Goal: Find specific page/section: Find specific page/section

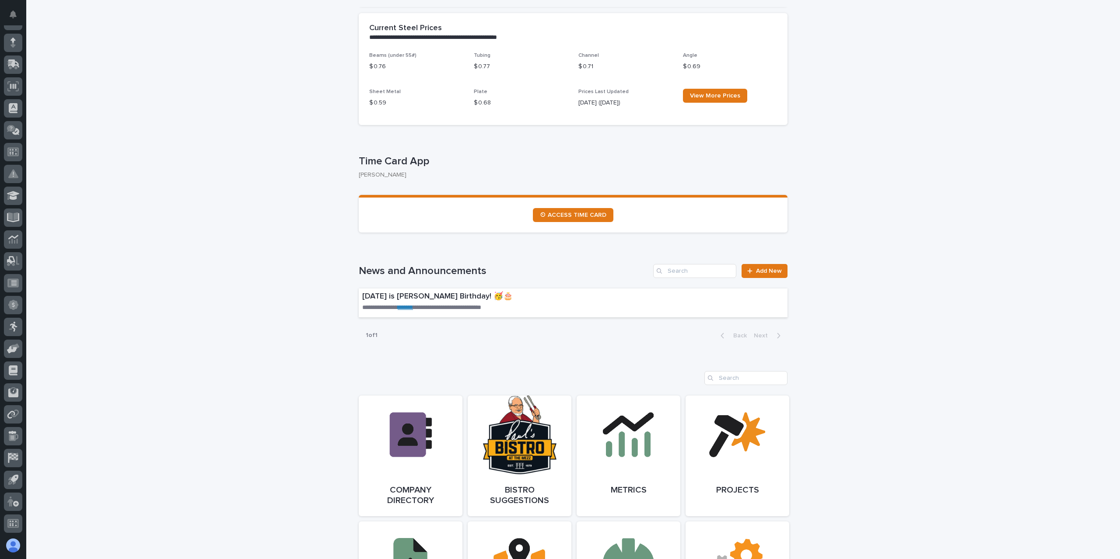
scroll to position [612, 0]
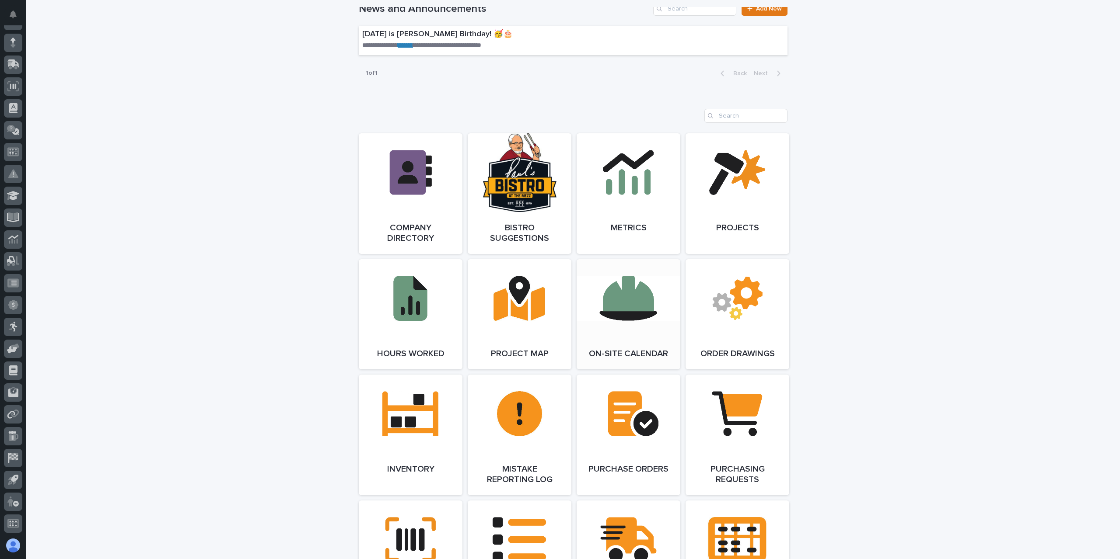
click at [623, 324] on link "Open Link" at bounding box center [629, 314] width 104 height 110
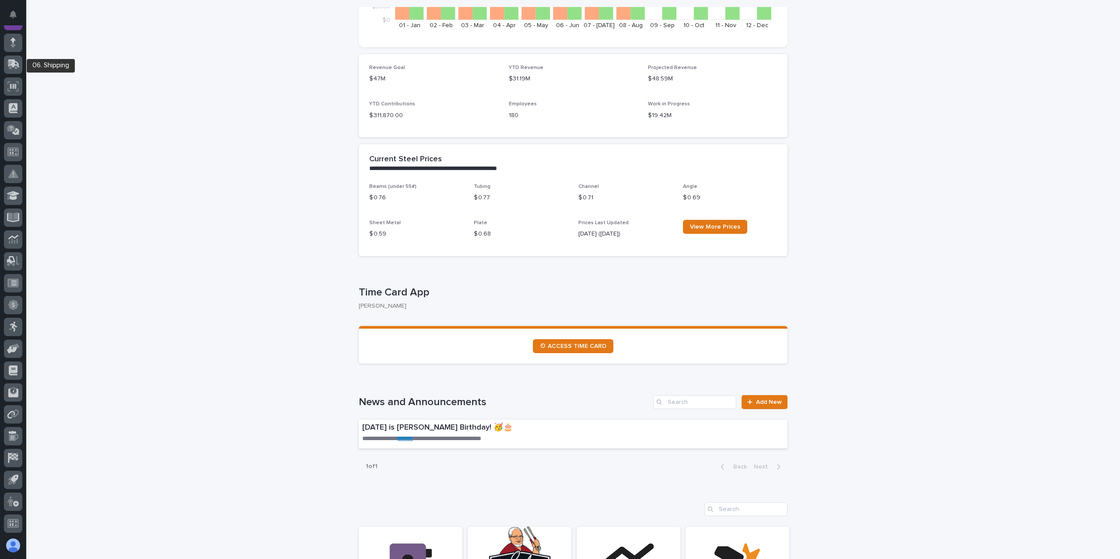
scroll to position [0, 0]
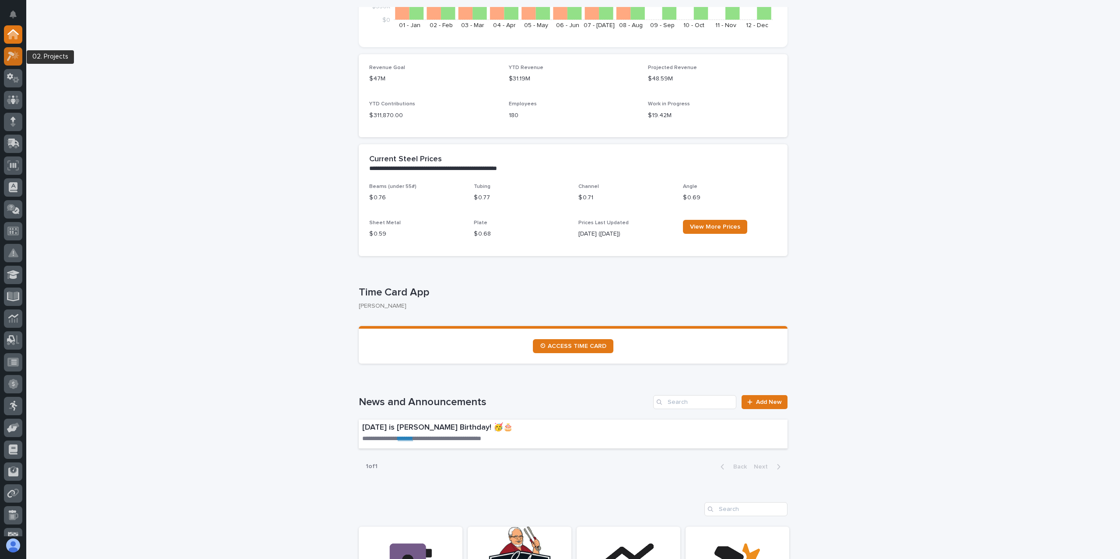
click at [17, 53] on icon at bounding box center [15, 55] width 7 height 9
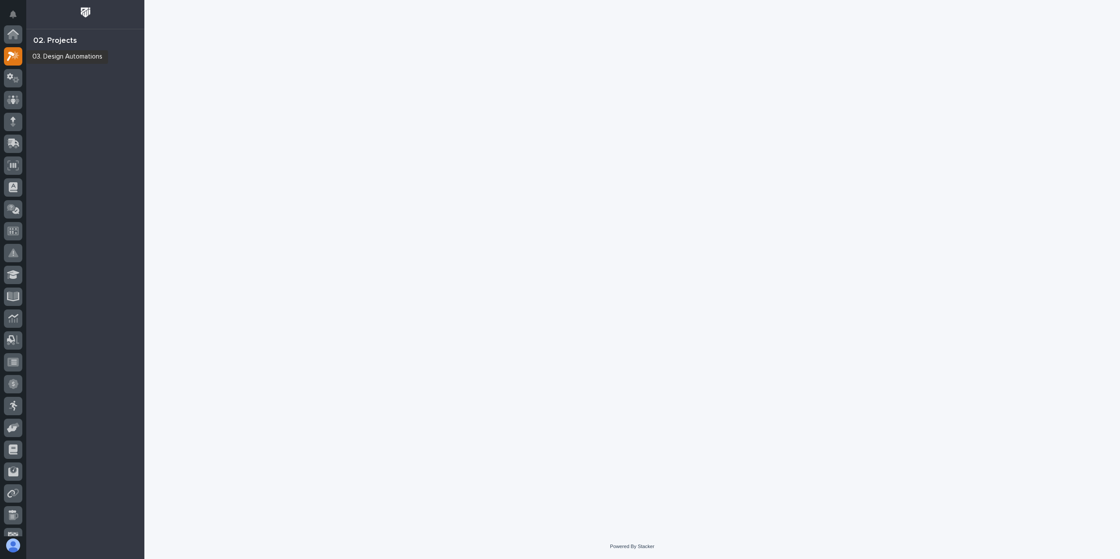
scroll to position [22, 0]
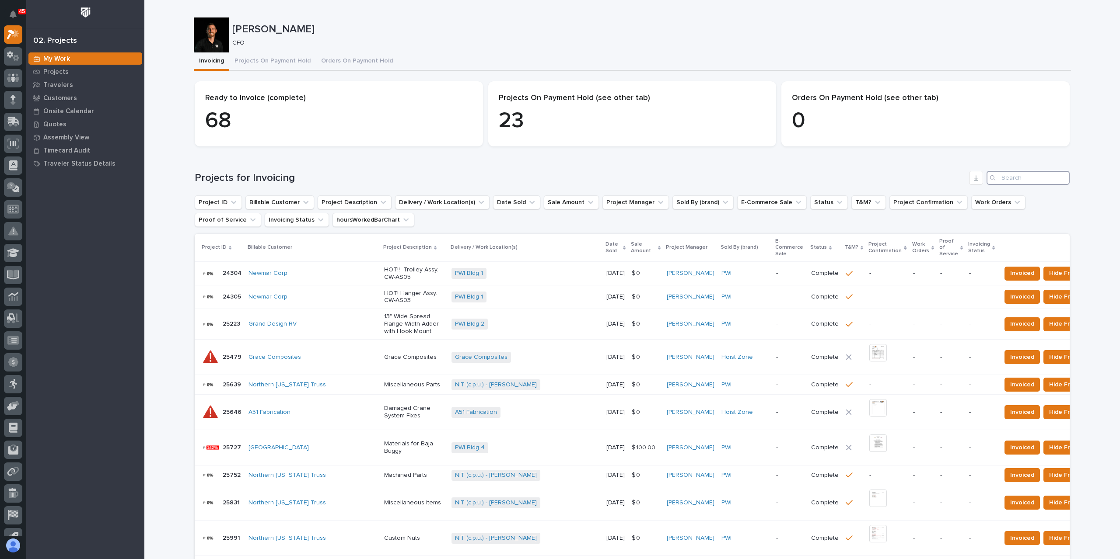
click at [1029, 179] on input "Search" at bounding box center [1027, 178] width 83 height 14
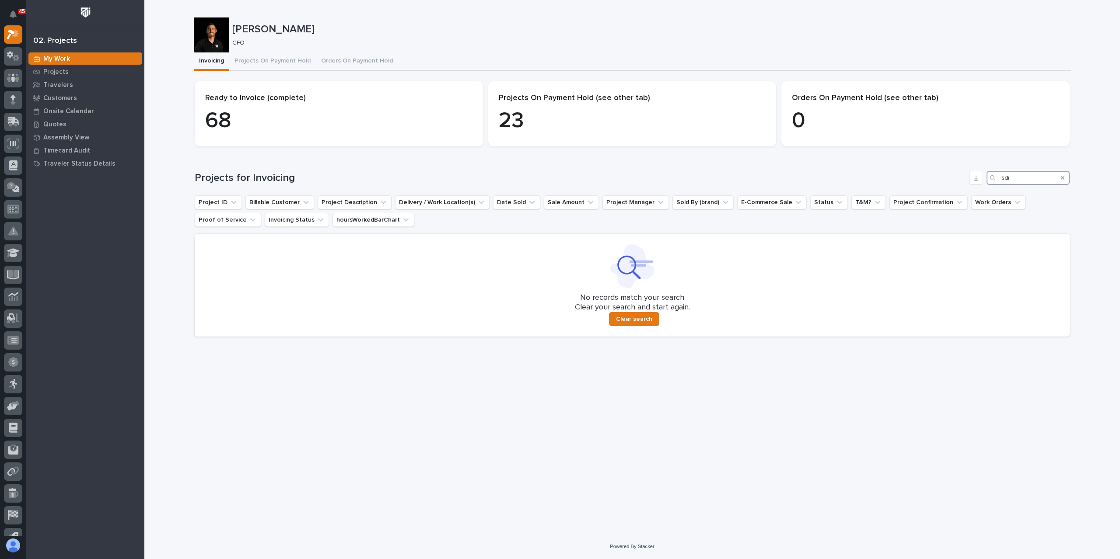
type input "sdi"
click at [1063, 178] on icon "Search" at bounding box center [1062, 177] width 3 height 3
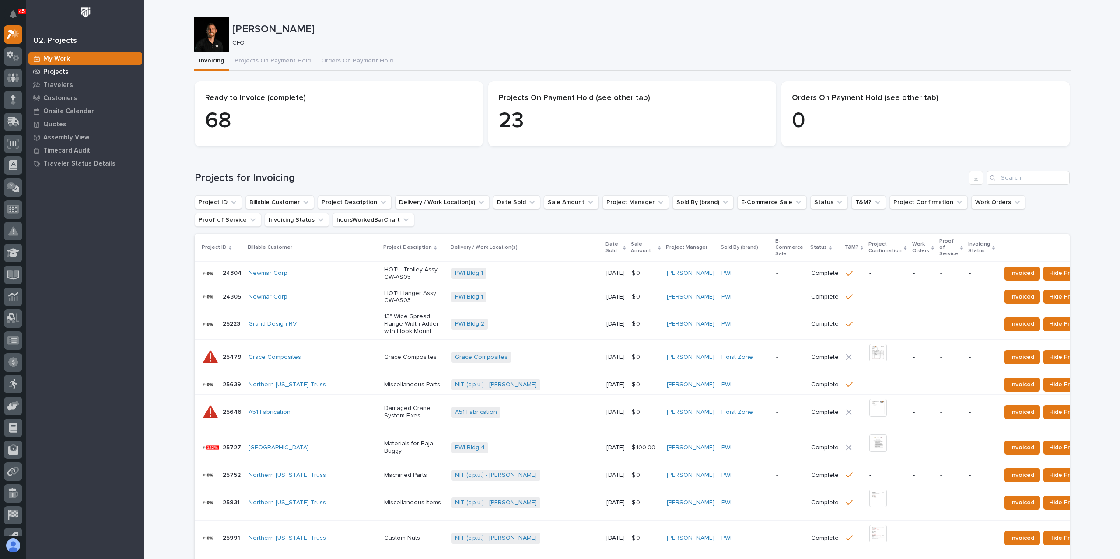
click at [58, 70] on p "Projects" at bounding box center [55, 72] width 25 height 8
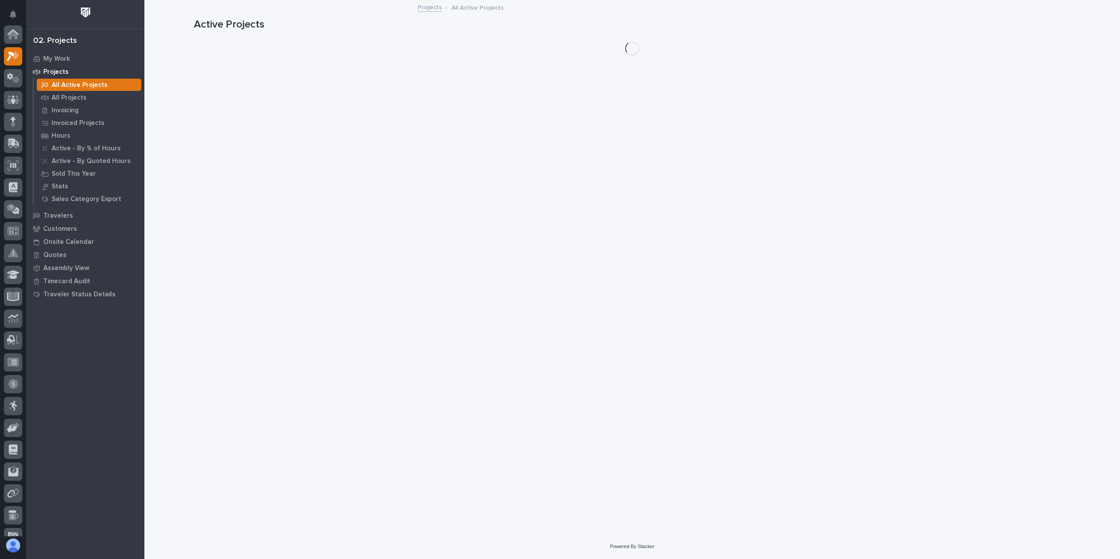
scroll to position [22, 0]
click at [75, 98] on p "All Projects" at bounding box center [69, 98] width 35 height 8
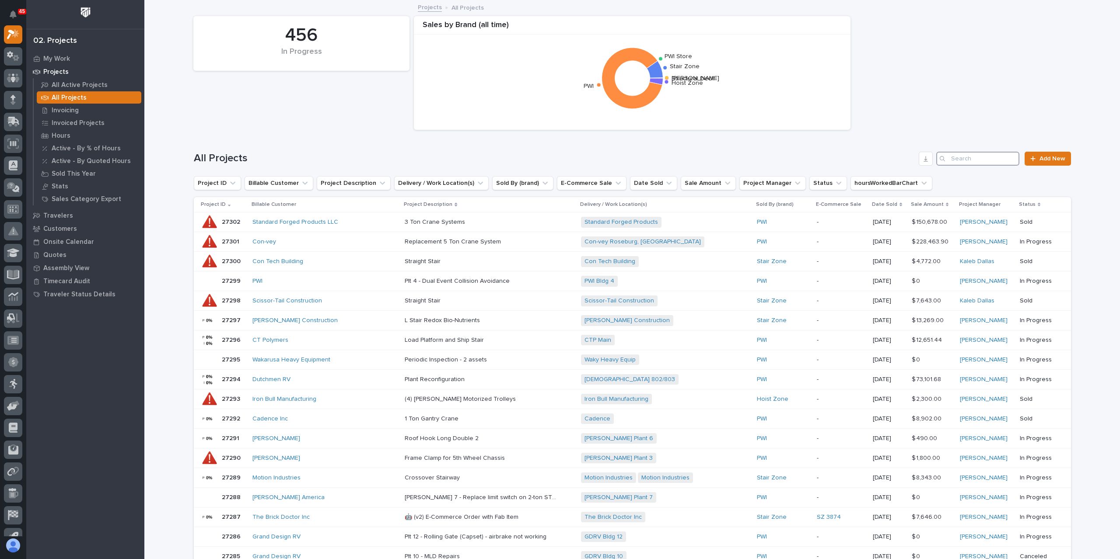
click at [992, 158] on input "Search" at bounding box center [977, 159] width 83 height 14
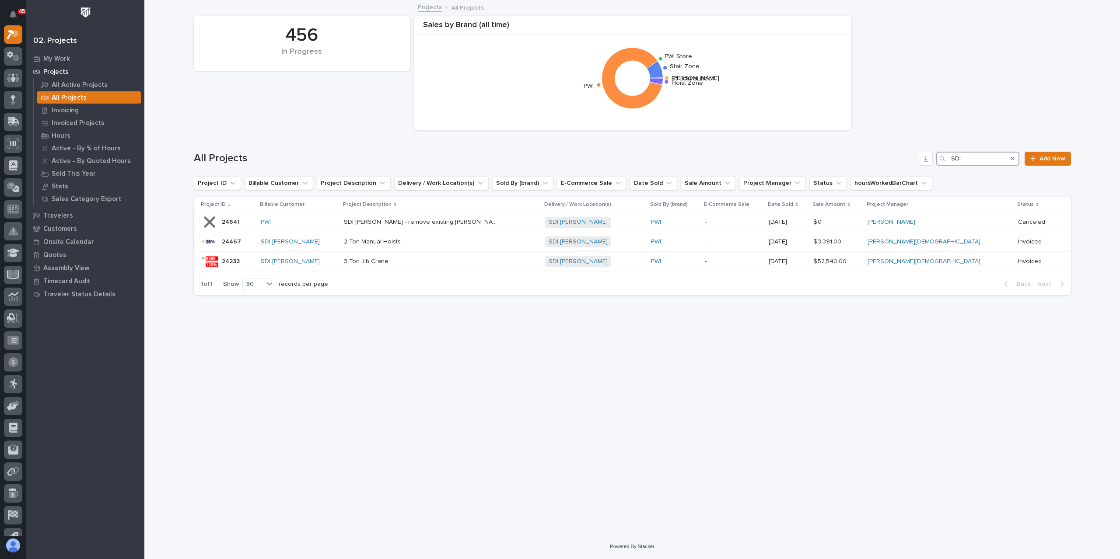
drag, startPoint x: 968, startPoint y: 162, endPoint x: 947, endPoint y: 165, distance: 21.3
click at [947, 165] on div "SDI" at bounding box center [977, 159] width 83 height 14
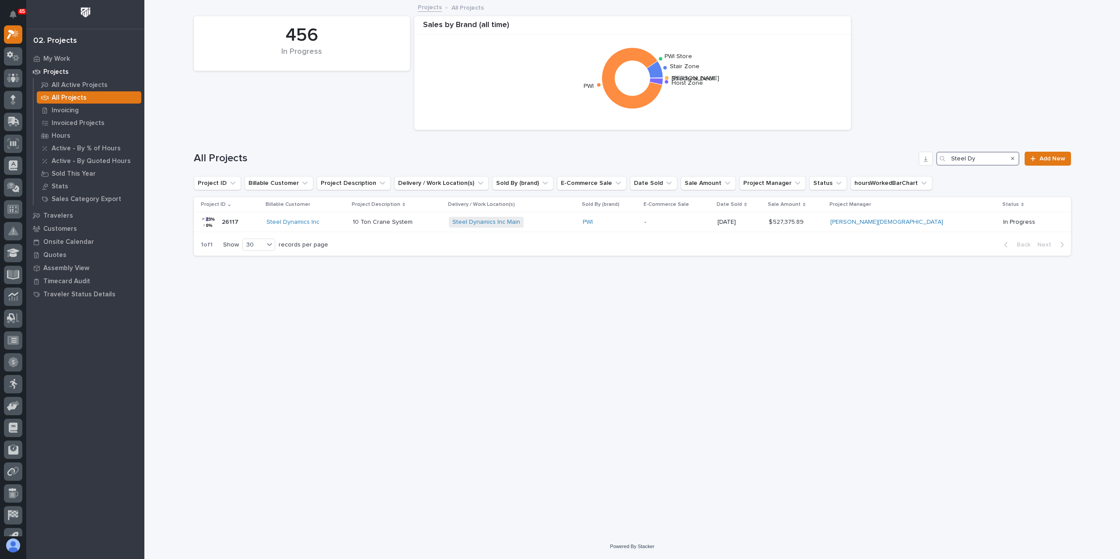
type input "Steel Dy"
click at [426, 5] on link "Projects" at bounding box center [430, 7] width 24 height 10
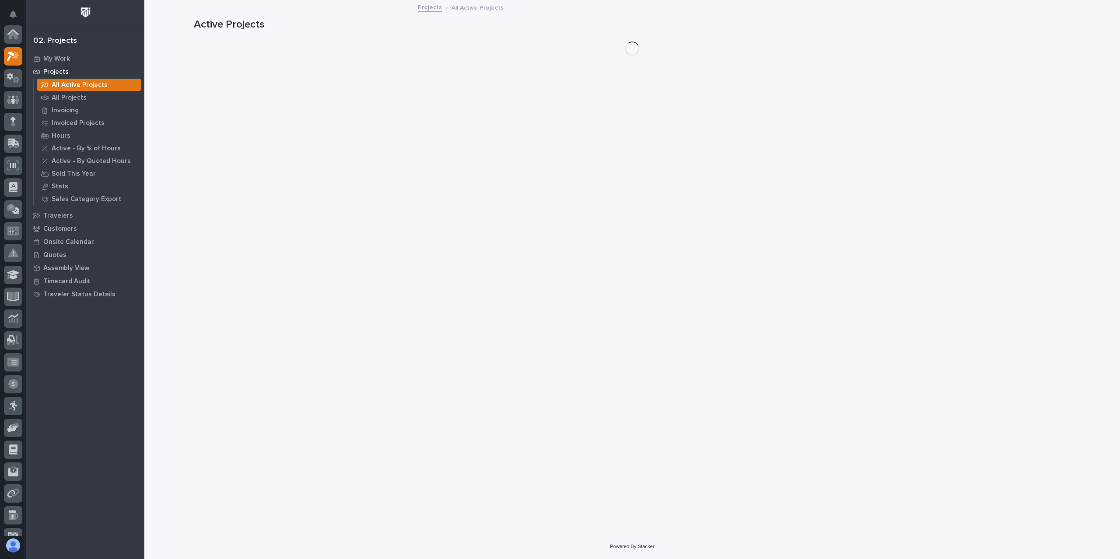
scroll to position [22, 0]
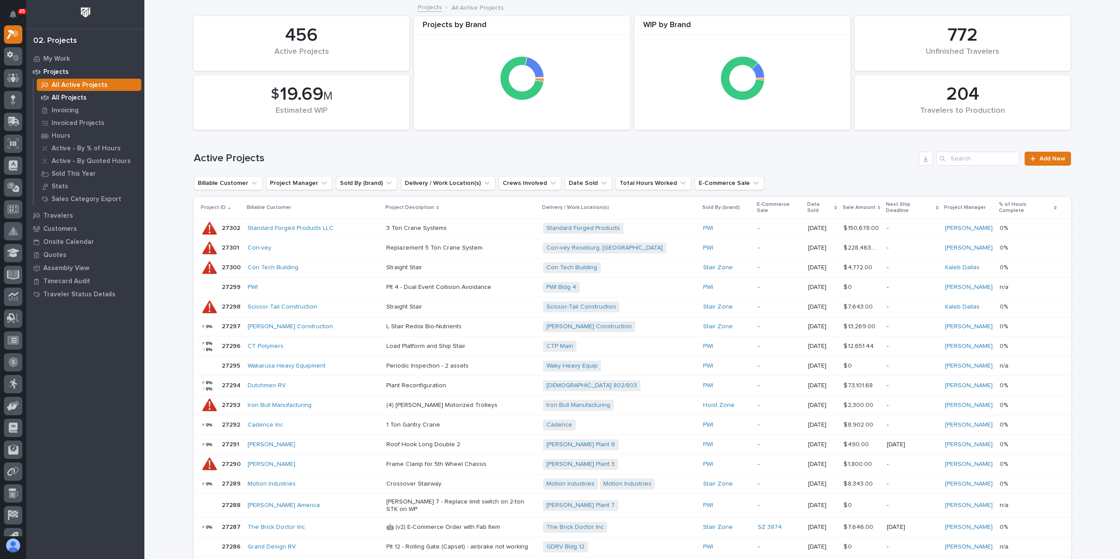
click at [60, 101] on p "All Projects" at bounding box center [69, 98] width 35 height 8
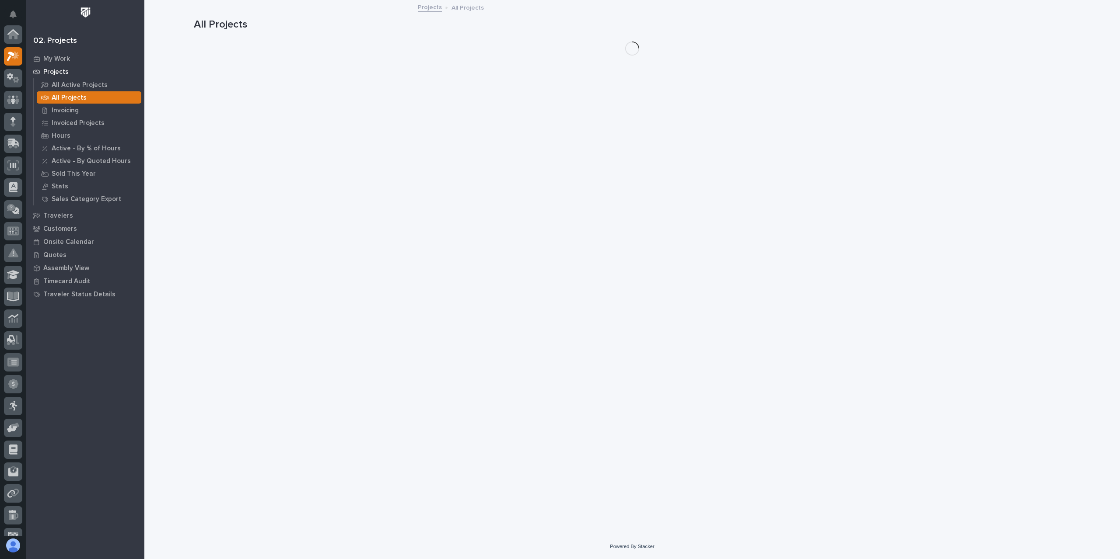
scroll to position [22, 0]
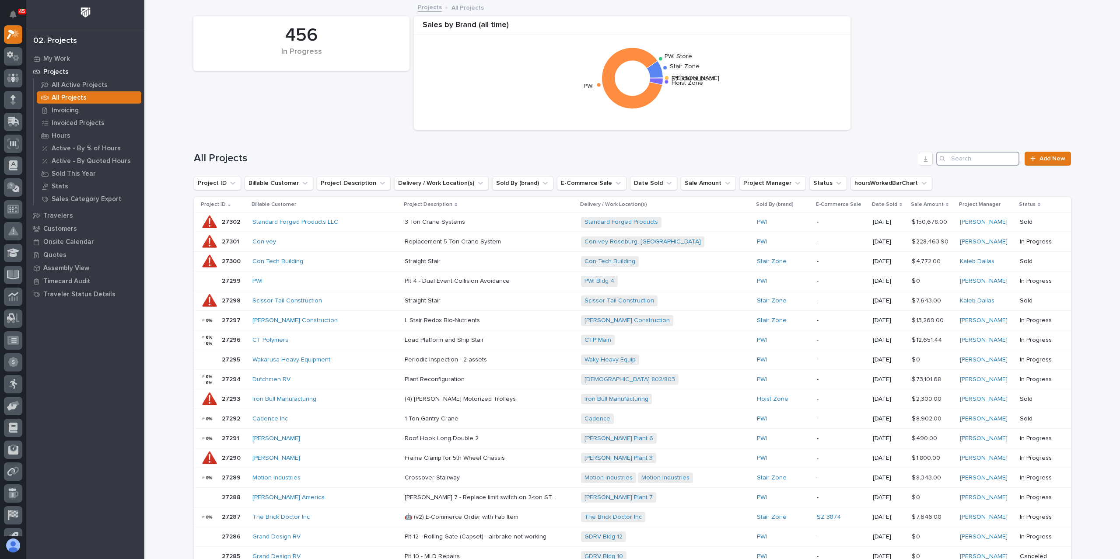
click at [971, 160] on input "Search" at bounding box center [977, 159] width 83 height 14
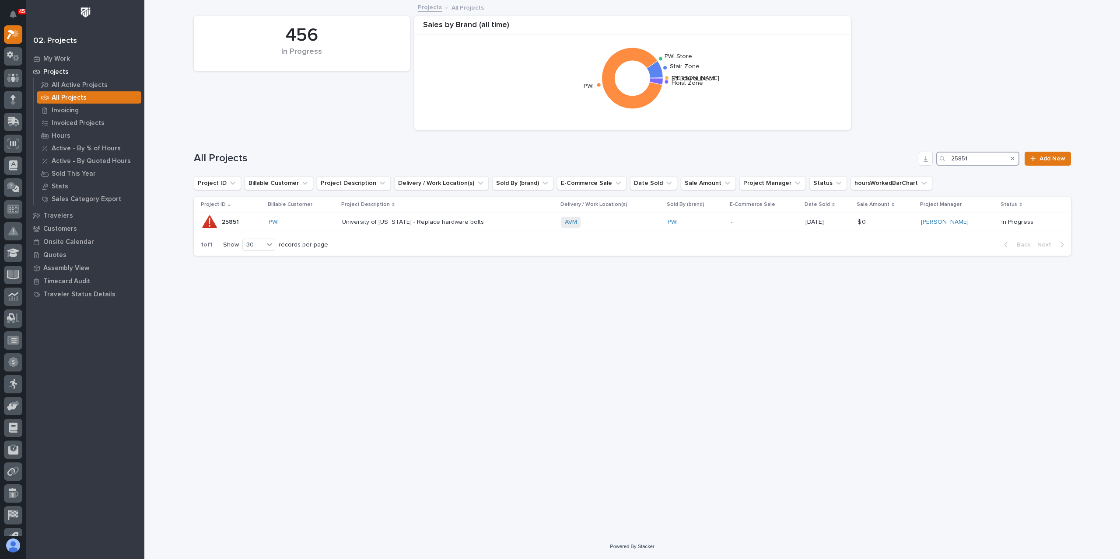
click at [959, 156] on input "25851" at bounding box center [977, 159] width 83 height 14
click at [964, 160] on input "25851" at bounding box center [977, 159] width 83 height 14
type input "25891"
click at [381, 222] on div "[PERSON_NAME] Construction Inc" at bounding box center [330, 222] width 133 height 7
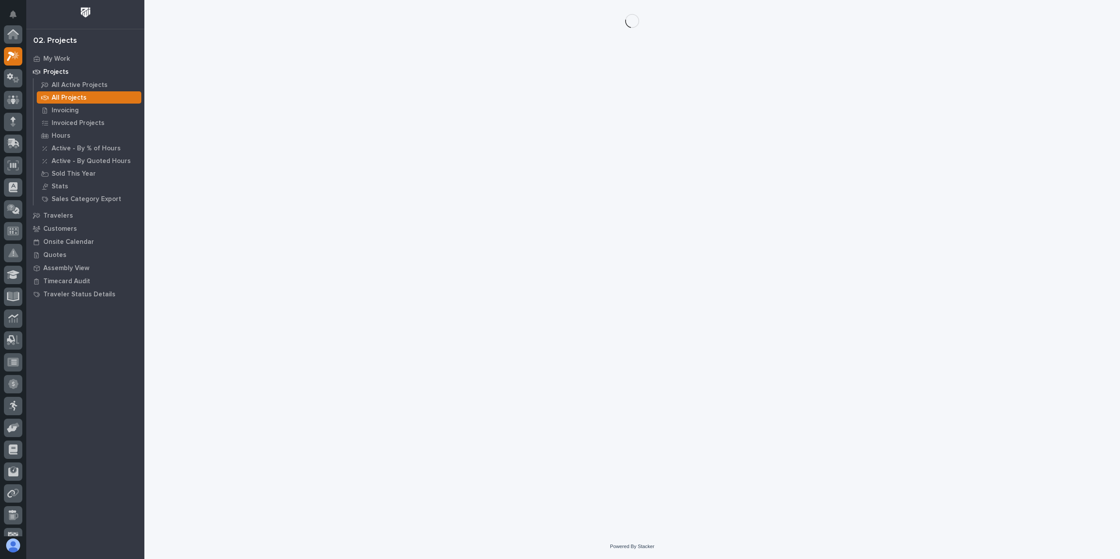
scroll to position [22, 0]
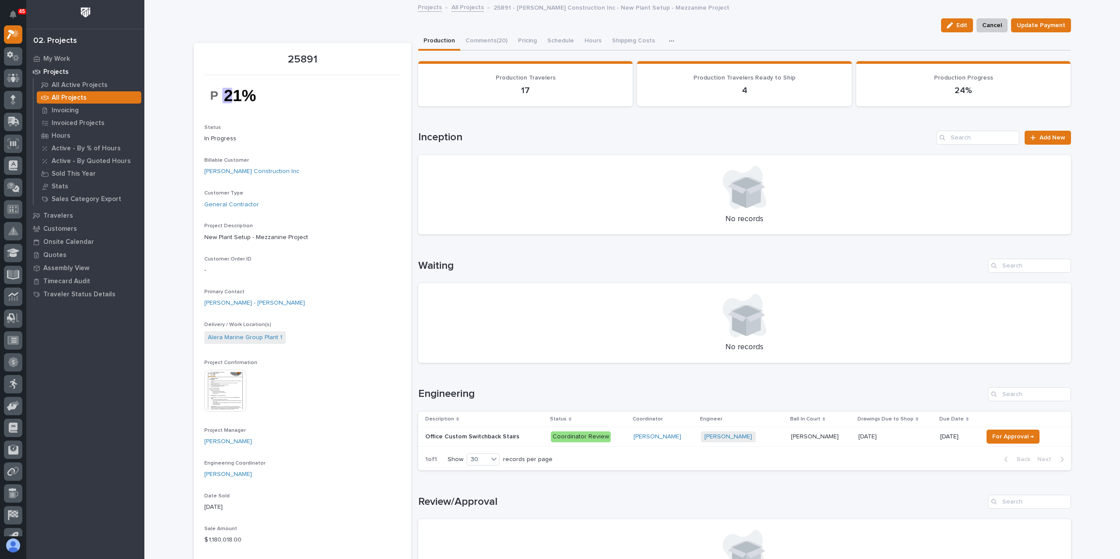
click at [213, 397] on img at bounding box center [225, 391] width 42 height 42
